Goal: Task Accomplishment & Management: Complete application form

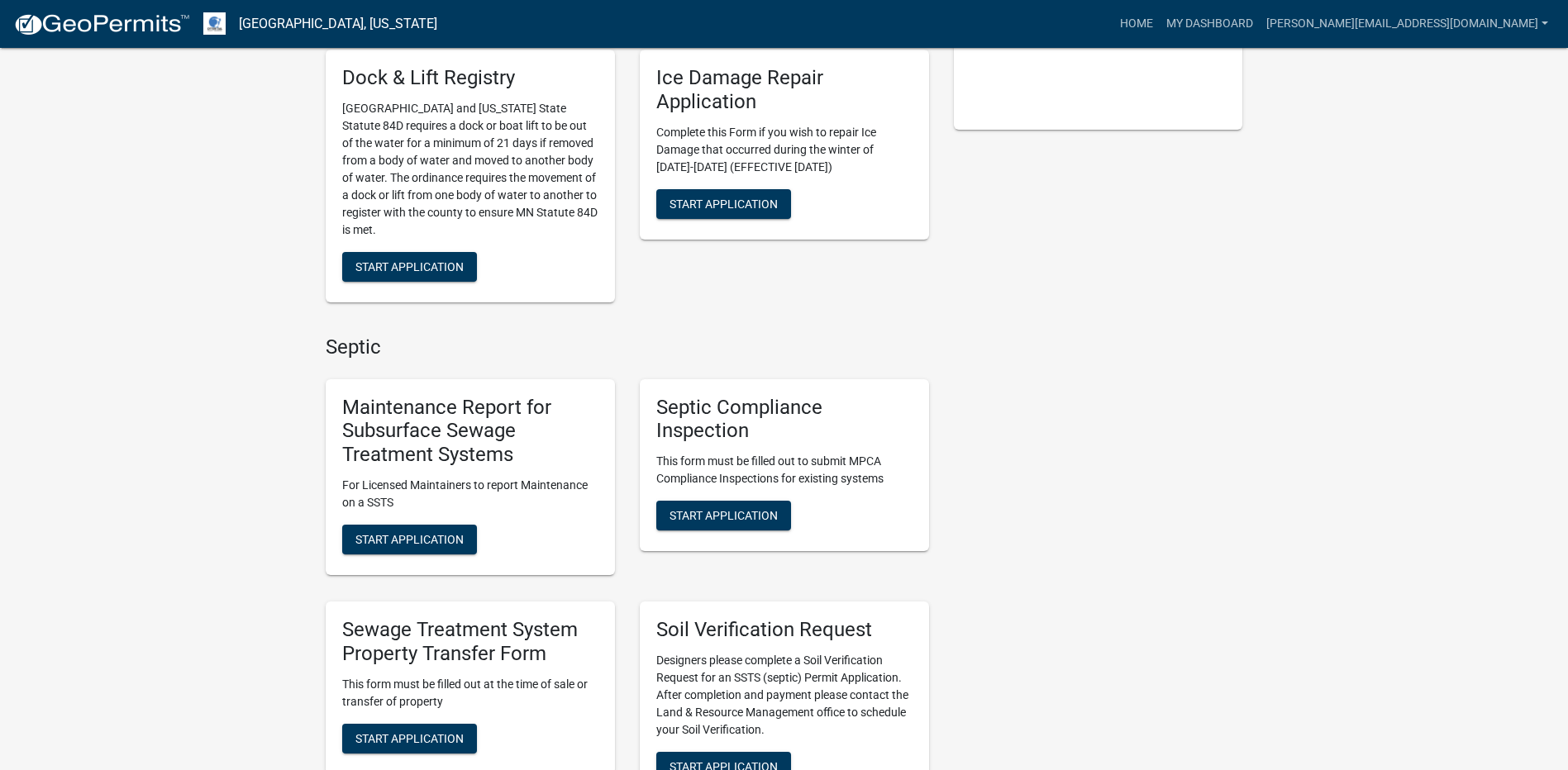
scroll to position [579, 0]
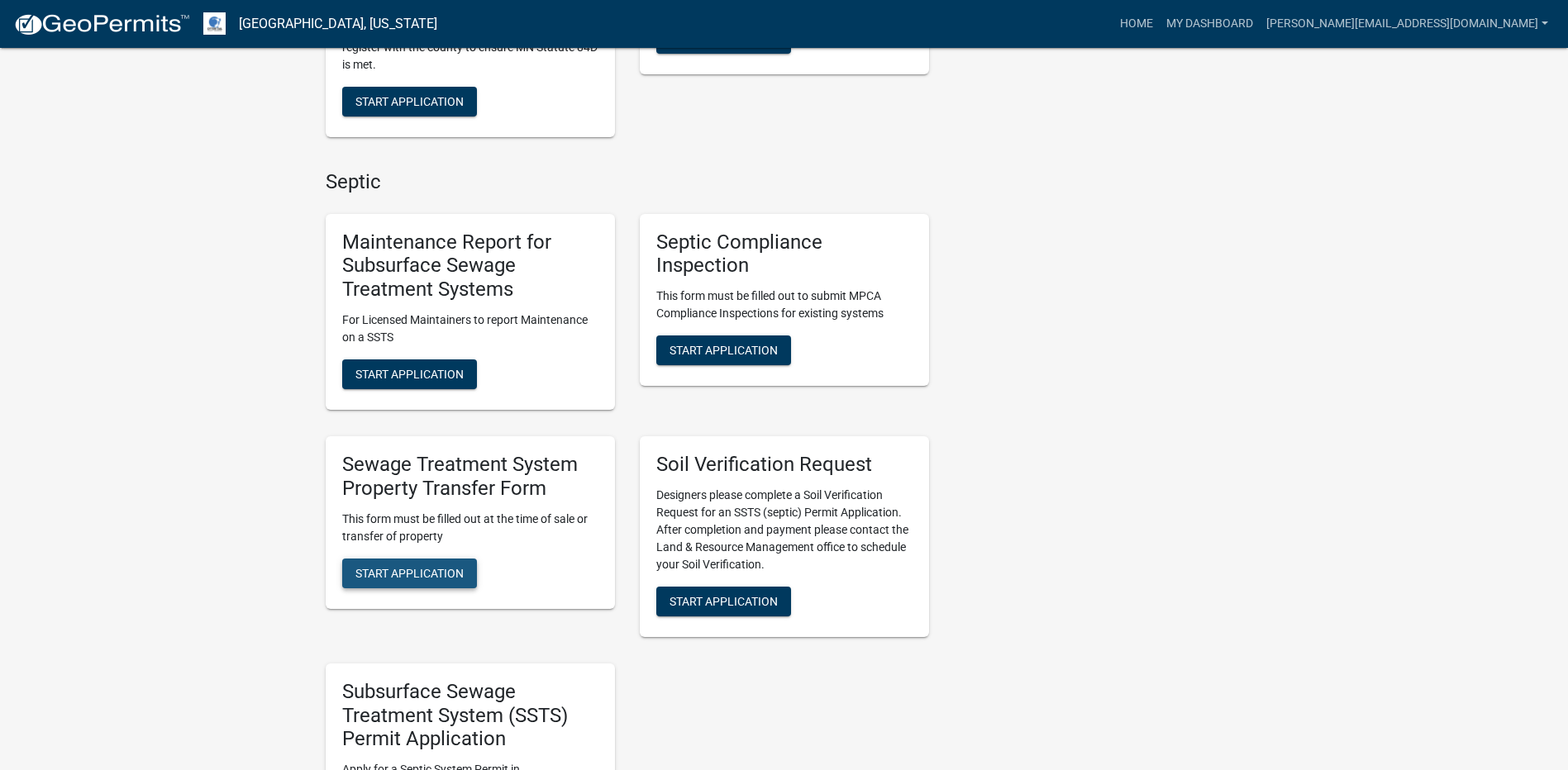
click at [408, 576] on span "Start Application" at bounding box center [410, 573] width 108 height 14
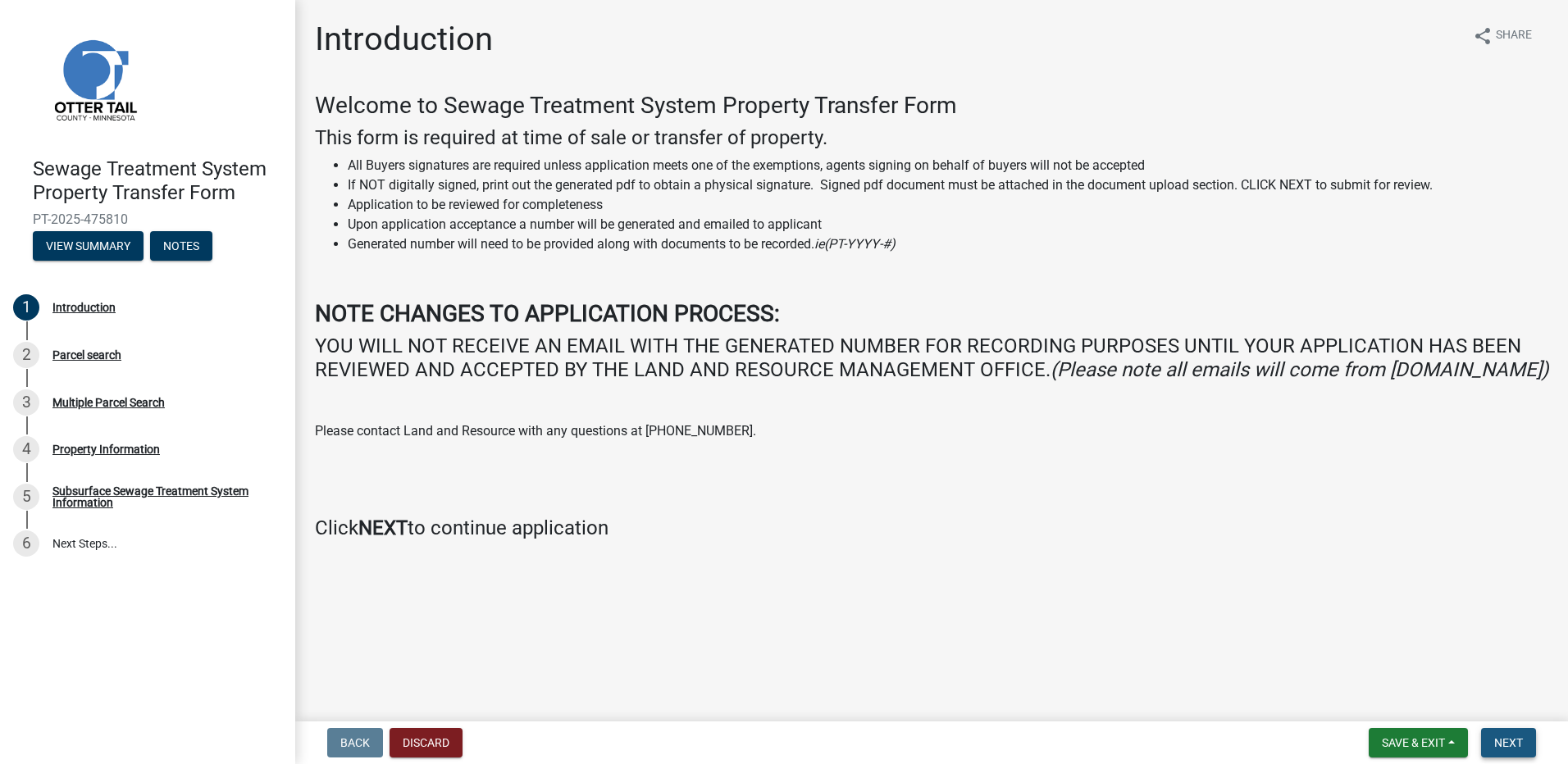
click at [1515, 746] on span "Next" at bounding box center [1508, 743] width 29 height 13
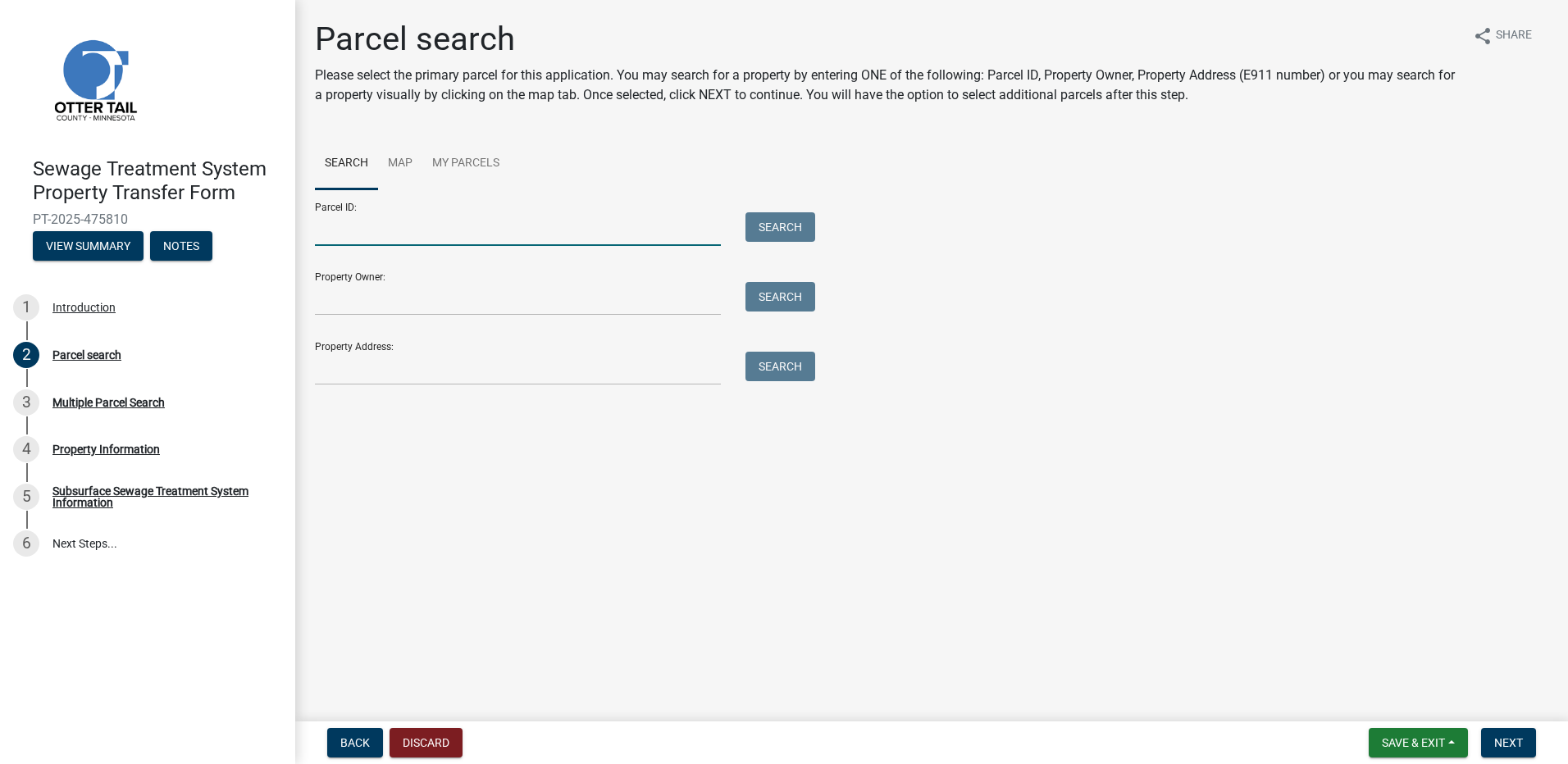
click at [353, 236] on input "Parcel ID:" at bounding box center [518, 229] width 406 height 34
type input "76000990103000"
drag, startPoint x: 779, startPoint y: 222, endPoint x: 792, endPoint y: 222, distance: 13.0
click at [780, 222] on button "Search" at bounding box center [780, 226] width 70 height 29
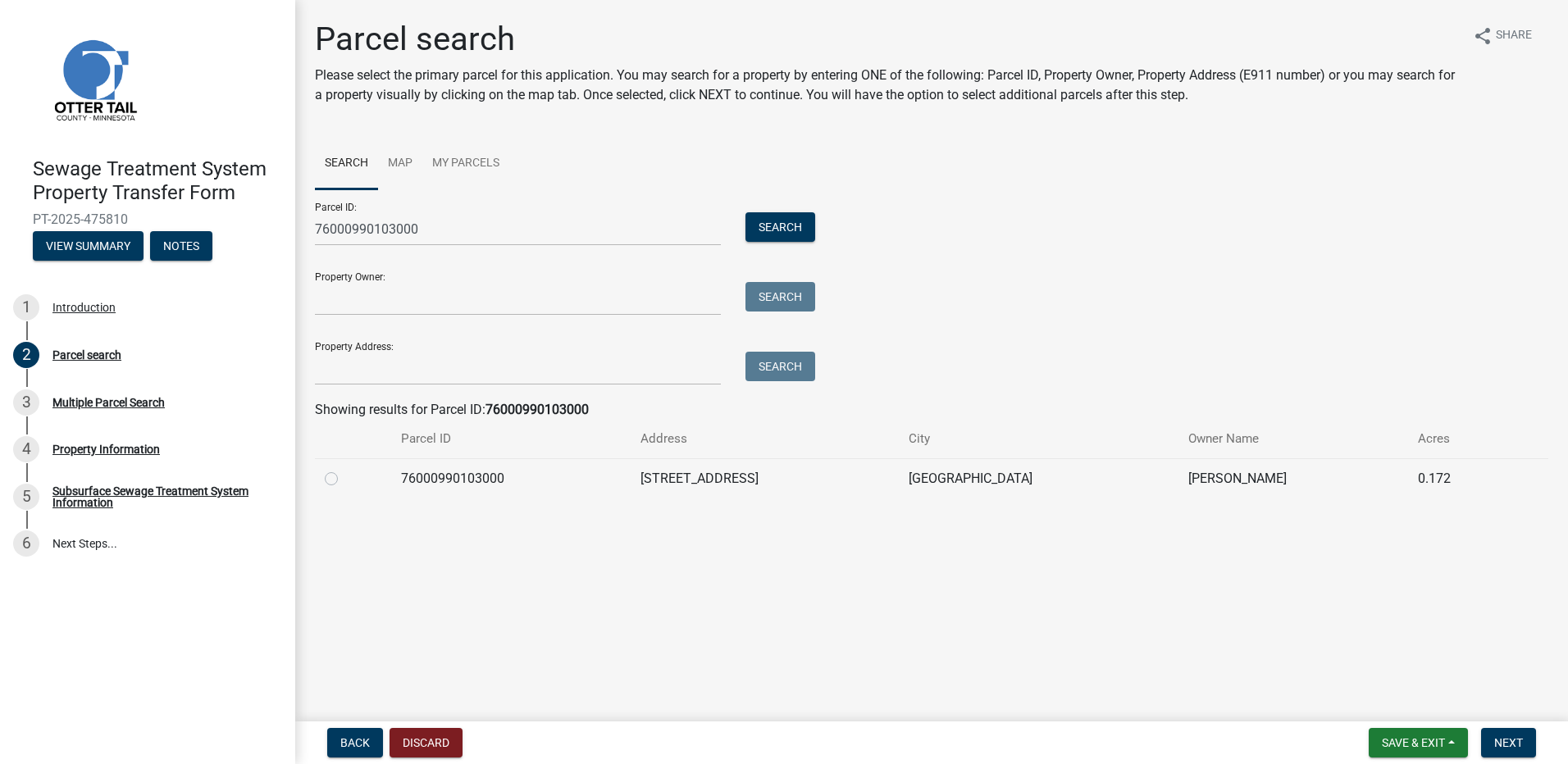
drag, startPoint x: 330, startPoint y: 479, endPoint x: 344, endPoint y: 479, distance: 14.0
click at [345, 469] on label at bounding box center [345, 469] width 0 height 0
click at [345, 479] on input "radio" at bounding box center [350, 474] width 11 height 11
radio input "true"
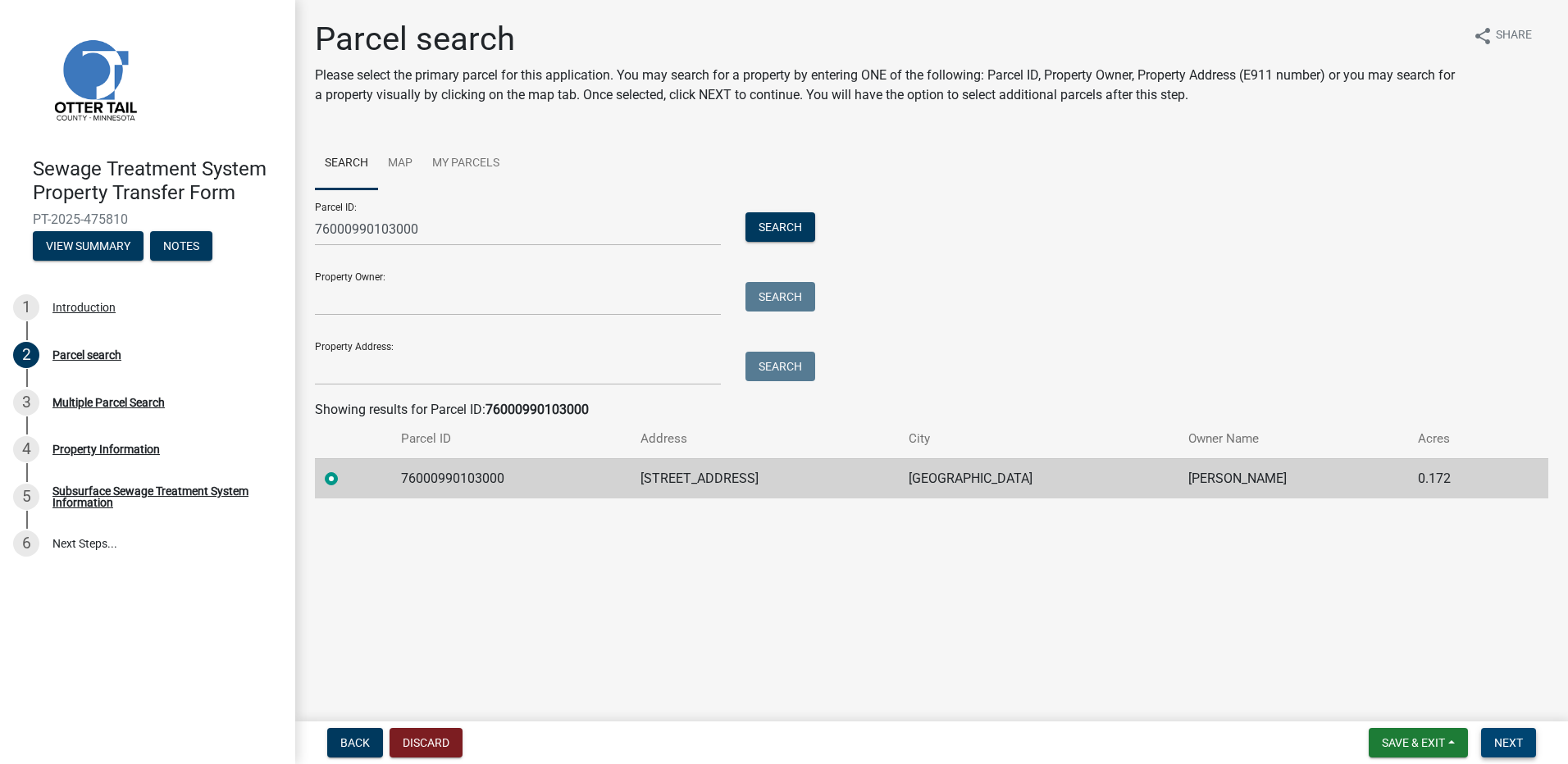
click at [1520, 742] on span "Next" at bounding box center [1508, 743] width 29 height 13
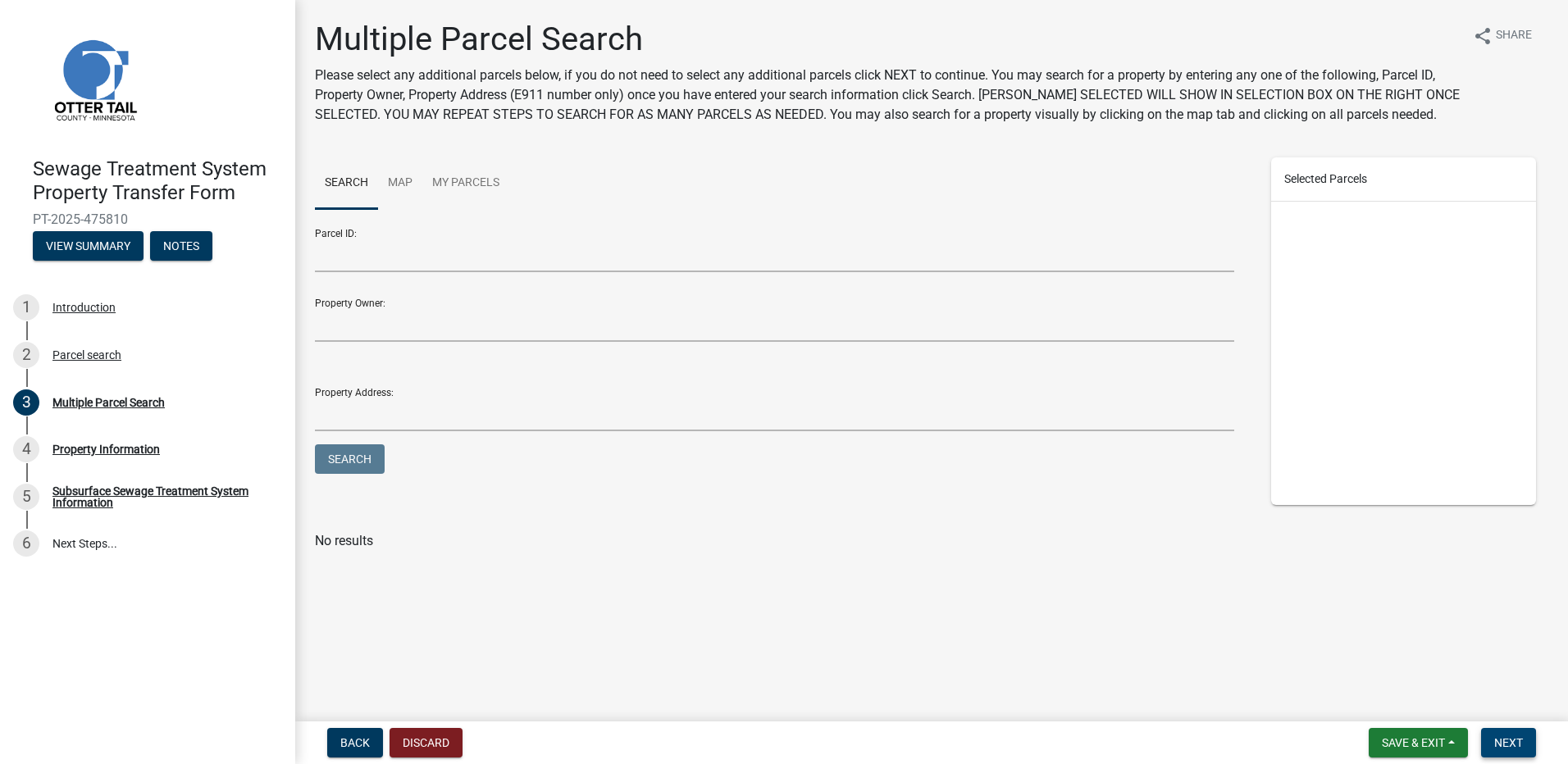
click at [1521, 749] on span "Next" at bounding box center [1508, 743] width 29 height 13
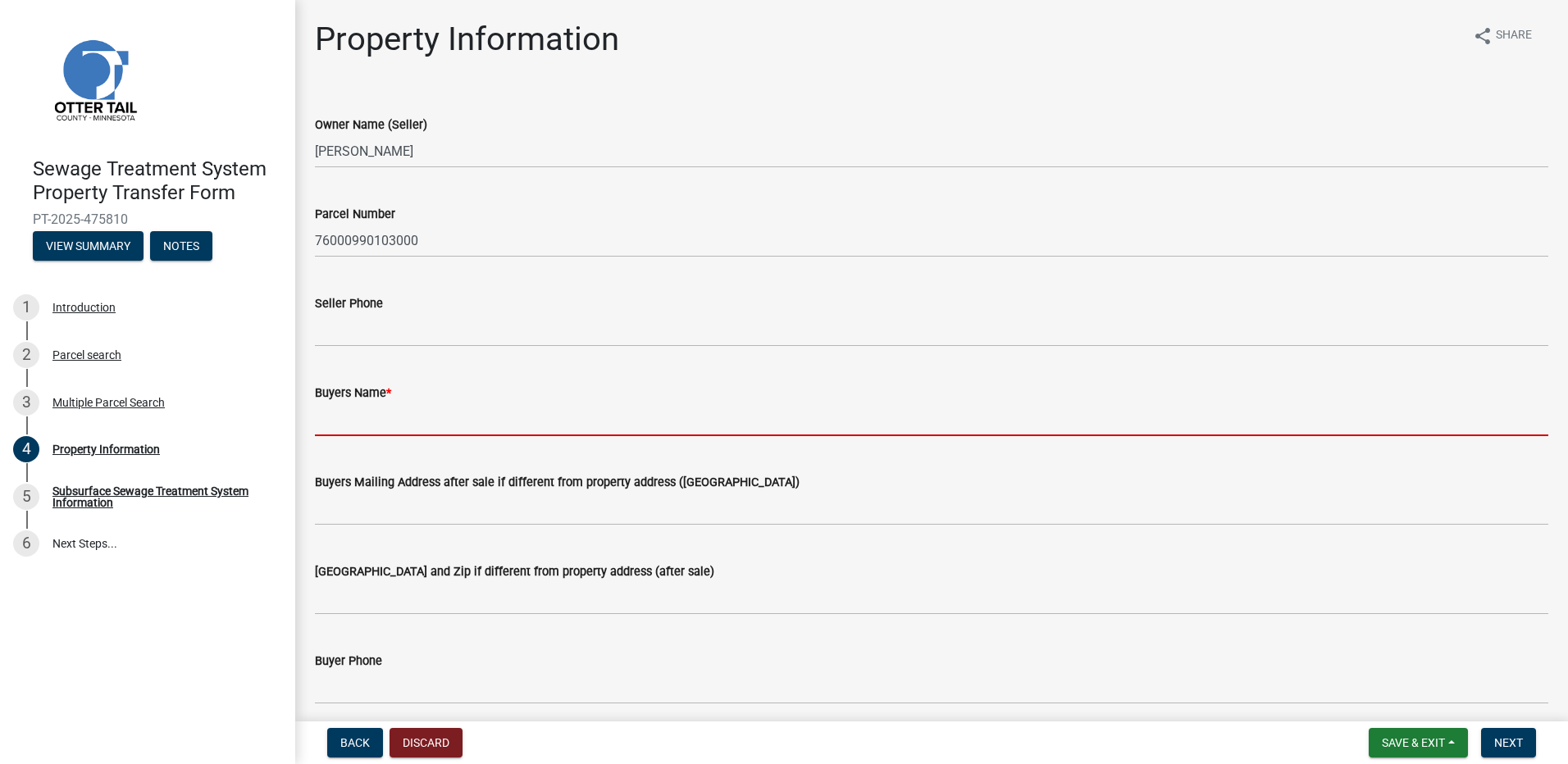
click at [340, 424] on input "Buyers Name *" at bounding box center [932, 419] width 1233 height 34
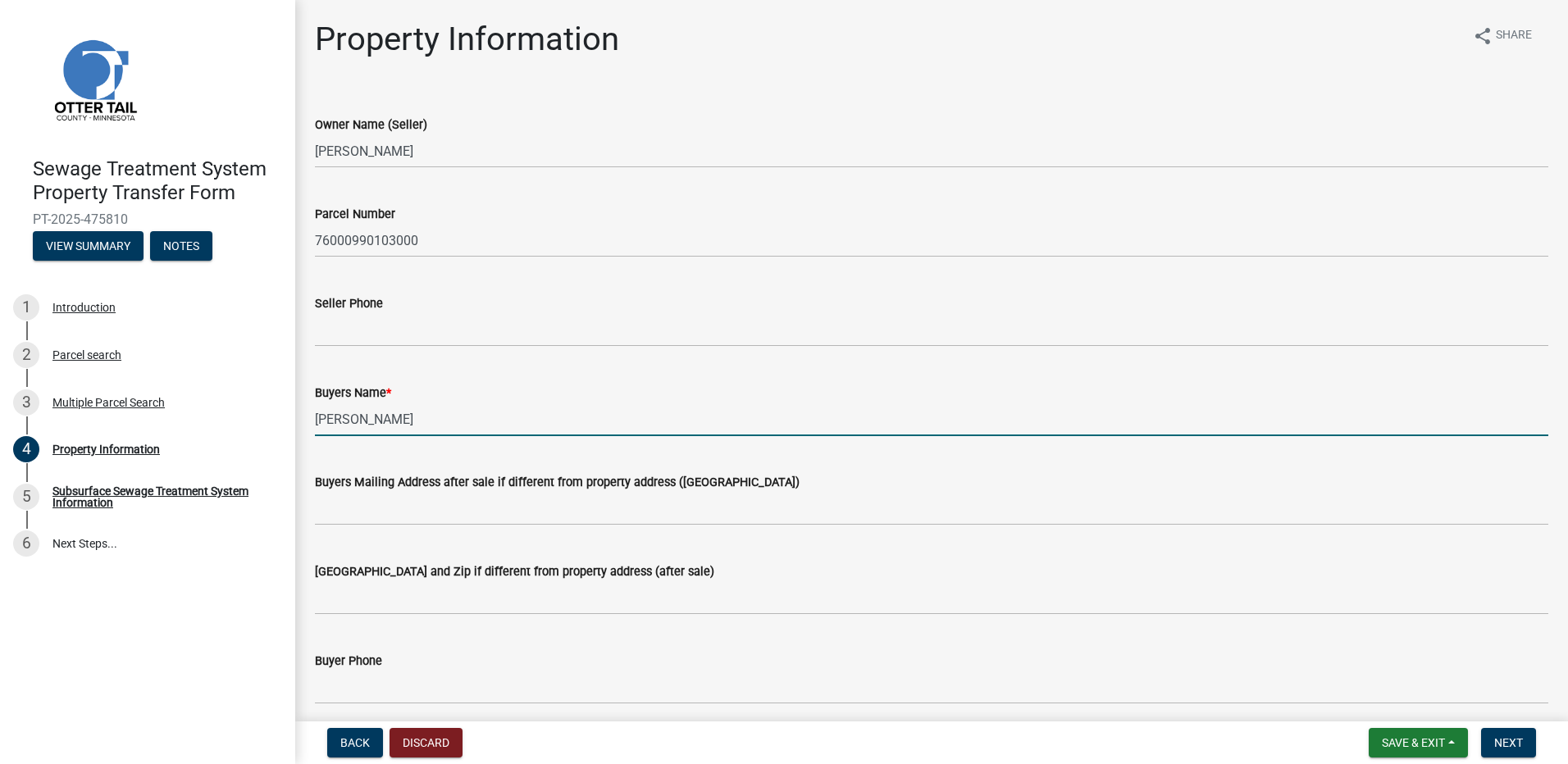
type input "[PERSON_NAME]"
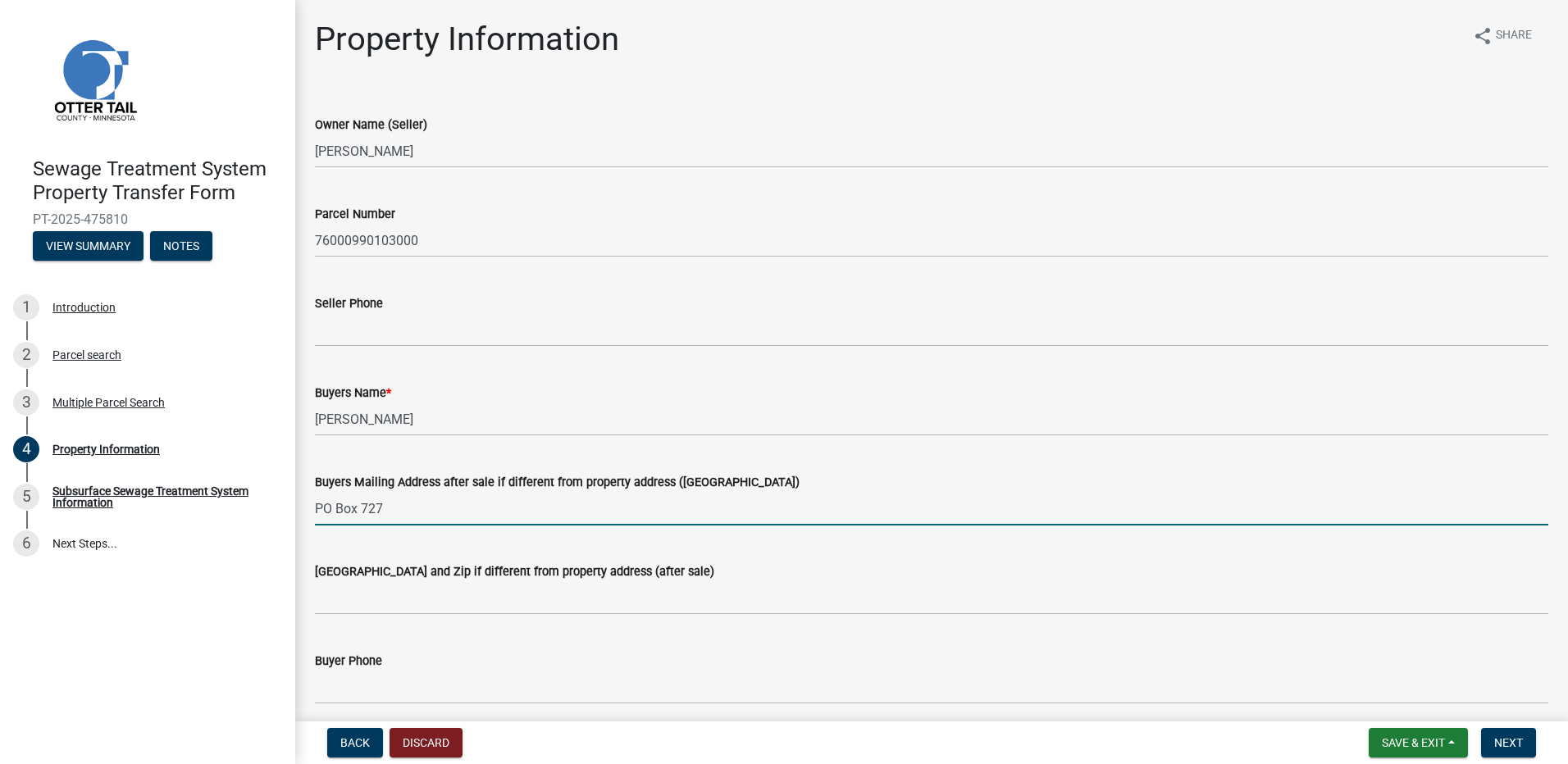
type input "PO Box 727"
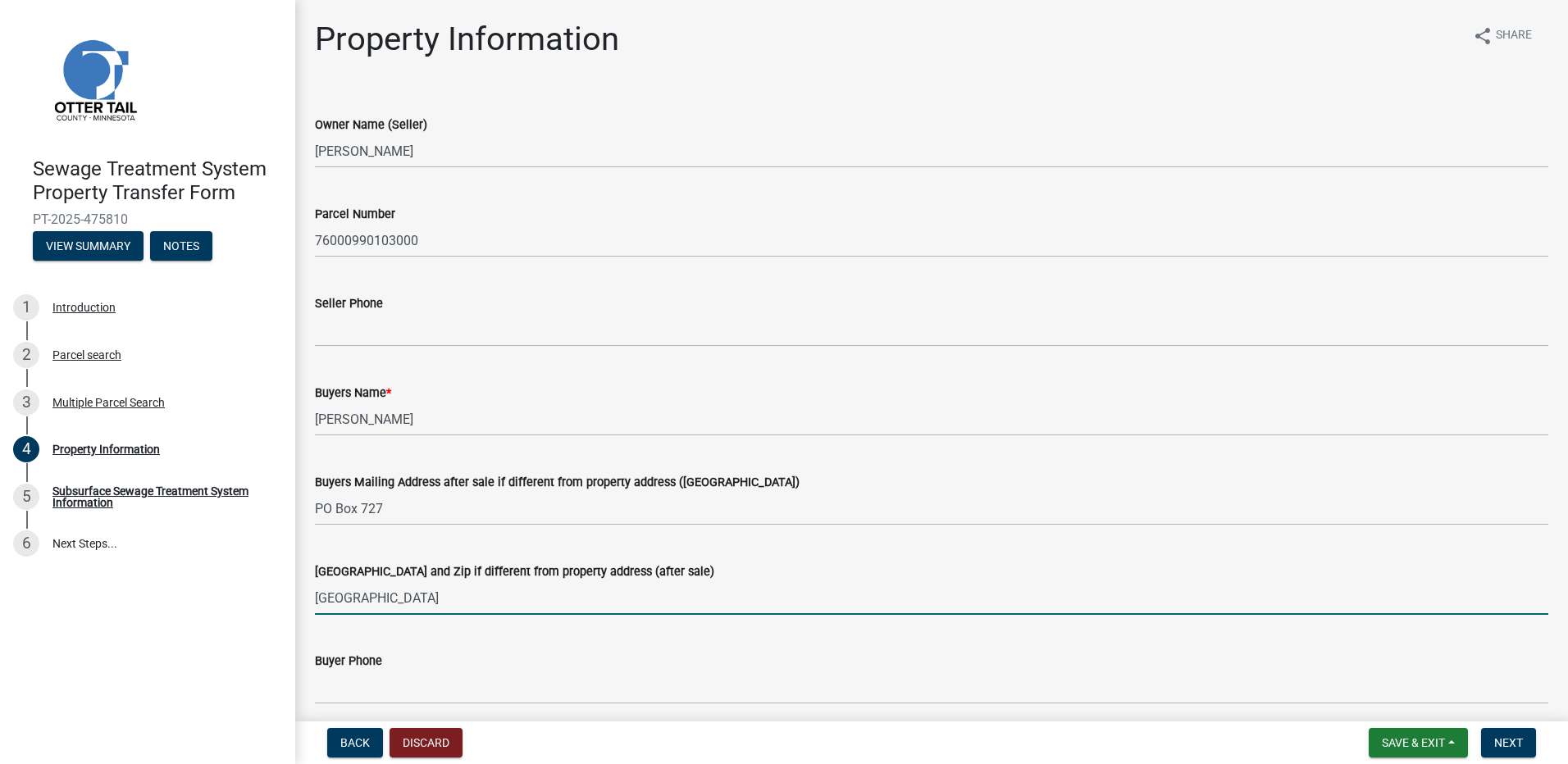
scroll to position [82, 0]
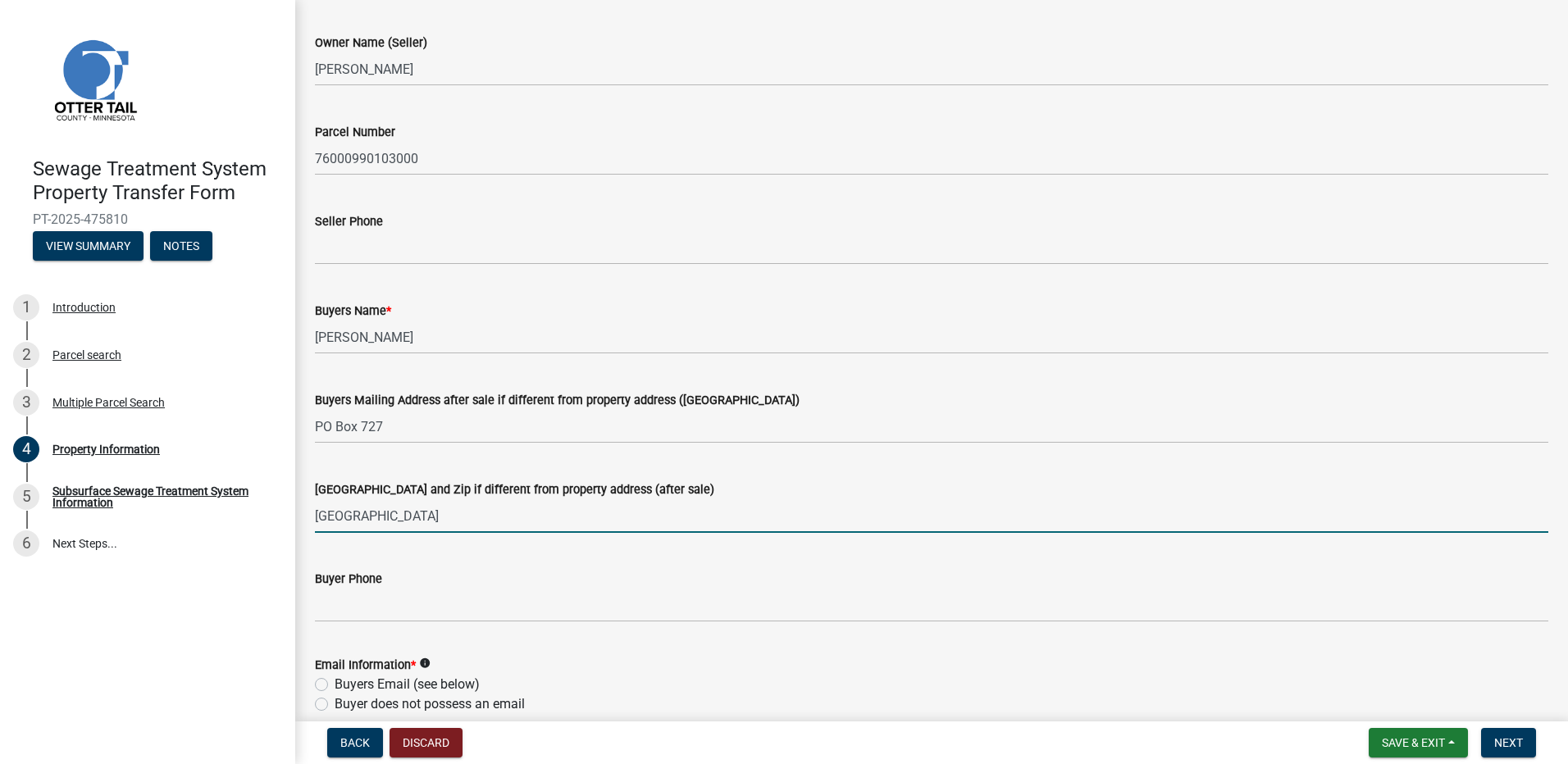
type input "[GEOGRAPHIC_DATA]"
click at [776, 575] on div "Buyer Phone" at bounding box center [932, 579] width 1233 height 19
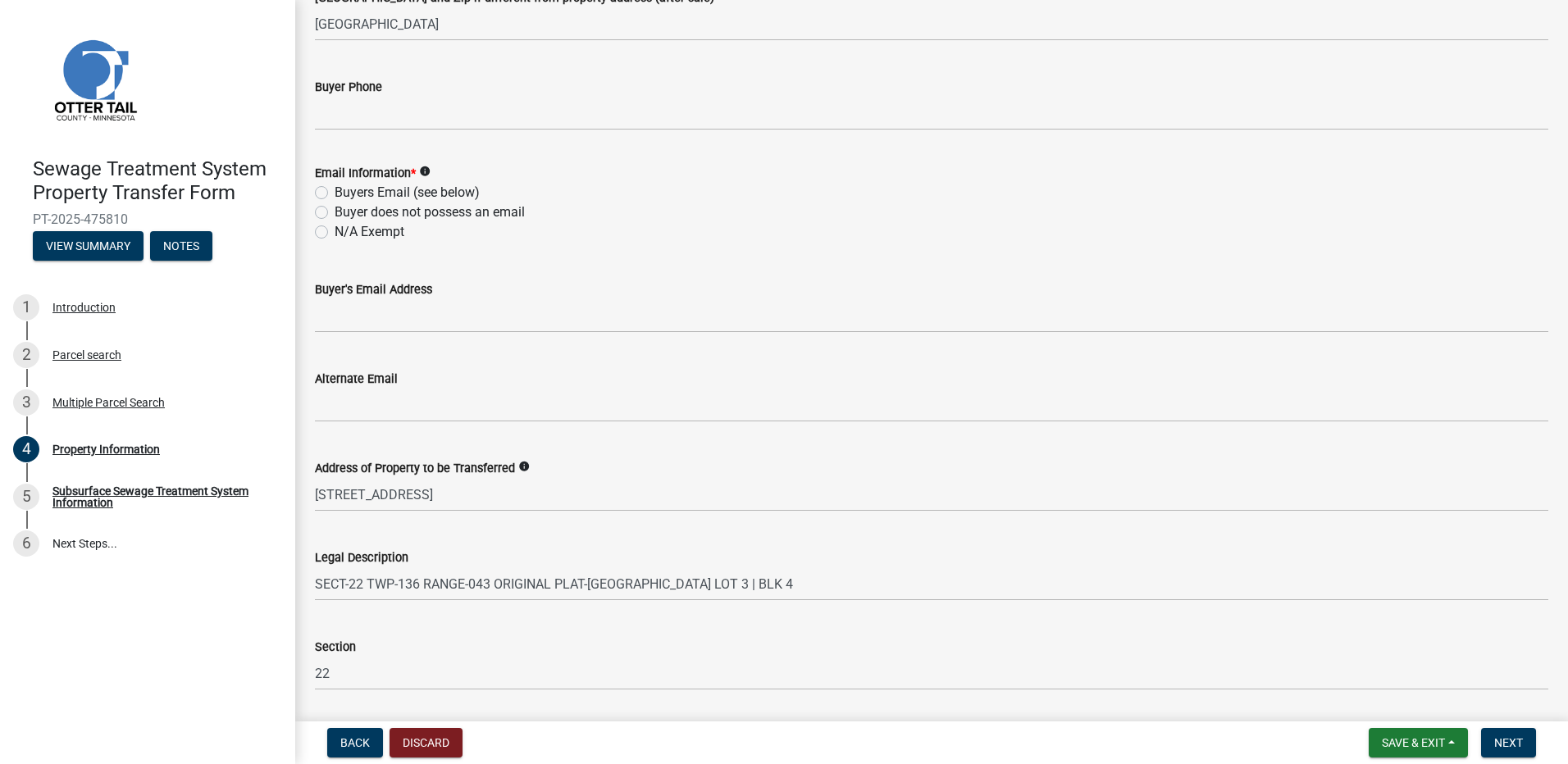
scroll to position [656, 0]
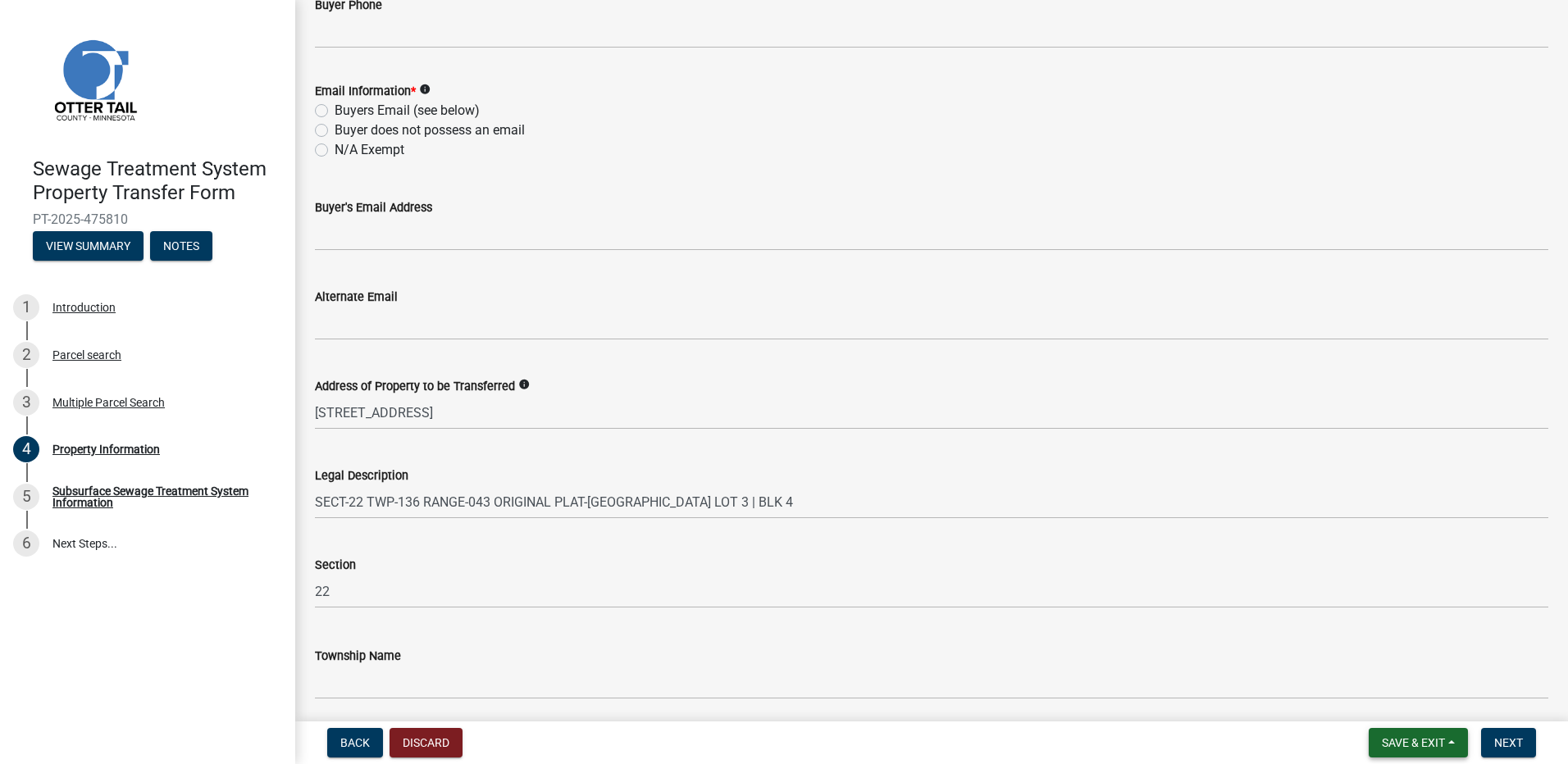
click at [1412, 752] on button "Save & Exit" at bounding box center [1418, 742] width 99 height 29
click at [1397, 704] on button "Save & Exit" at bounding box center [1402, 700] width 131 height 39
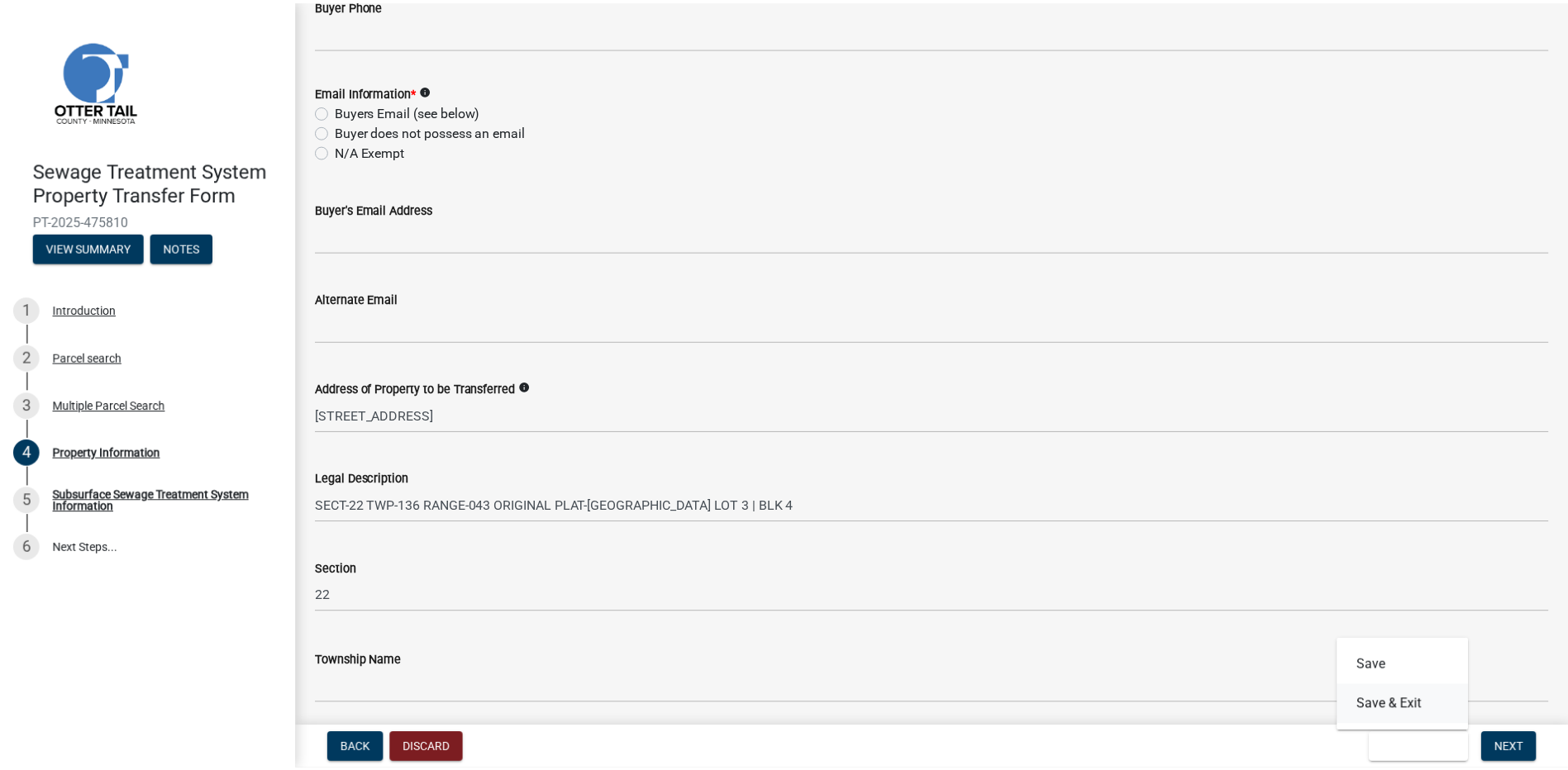
scroll to position [0, 0]
